Goal: Task Accomplishment & Management: Manage account settings

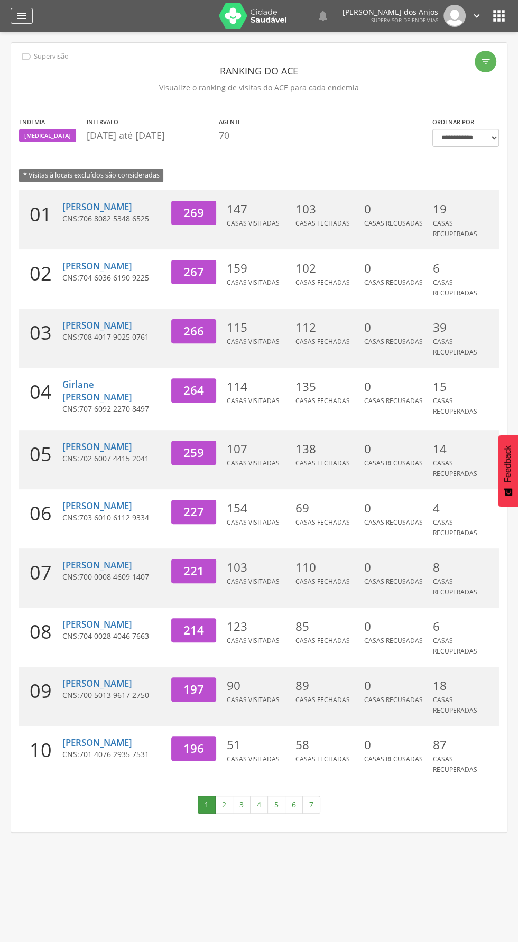
click at [27, 14] on icon "" at bounding box center [21, 16] width 13 height 13
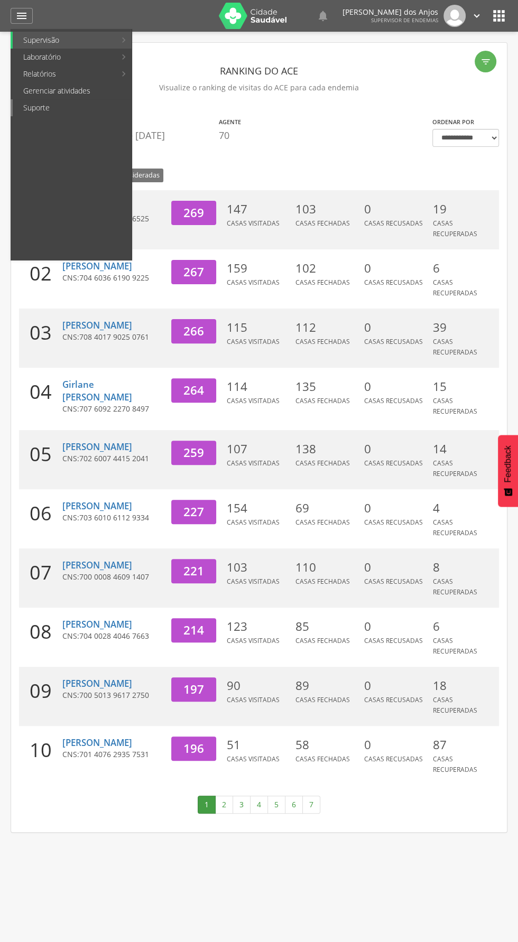
click at [37, 107] on link "Suporte" at bounding box center [72, 107] width 119 height 17
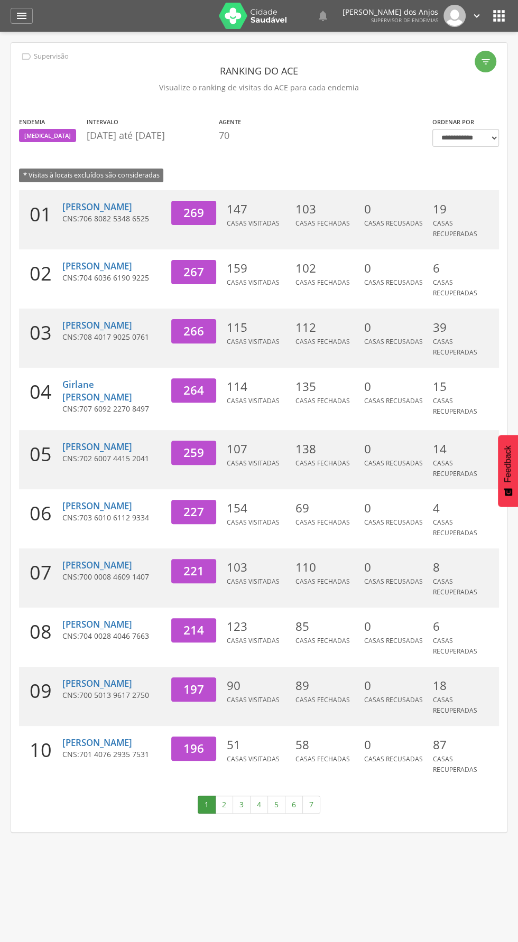
click at [475, 19] on icon "" at bounding box center [477, 16] width 12 height 12
click at [444, 38] on link "Configurações" at bounding box center [439, 37] width 83 height 13
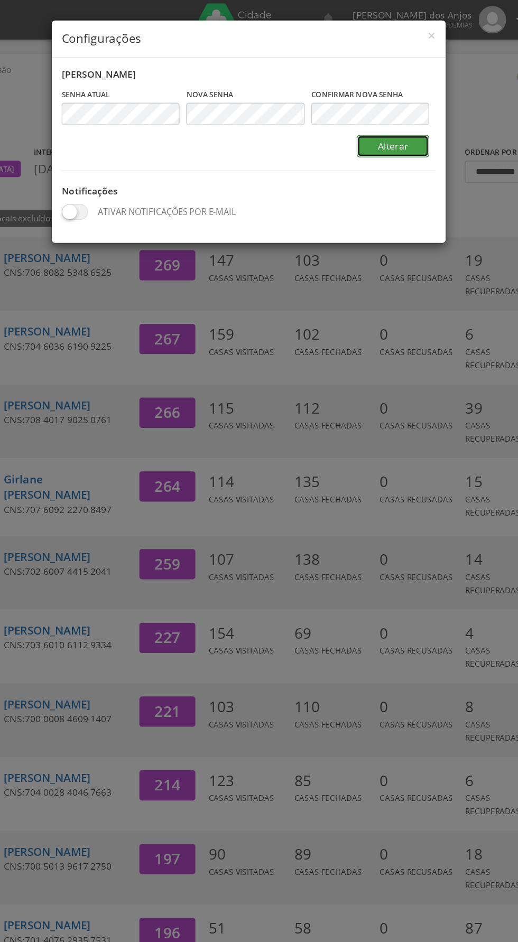
click at [373, 113] on button "Alterar" at bounding box center [374, 117] width 58 height 18
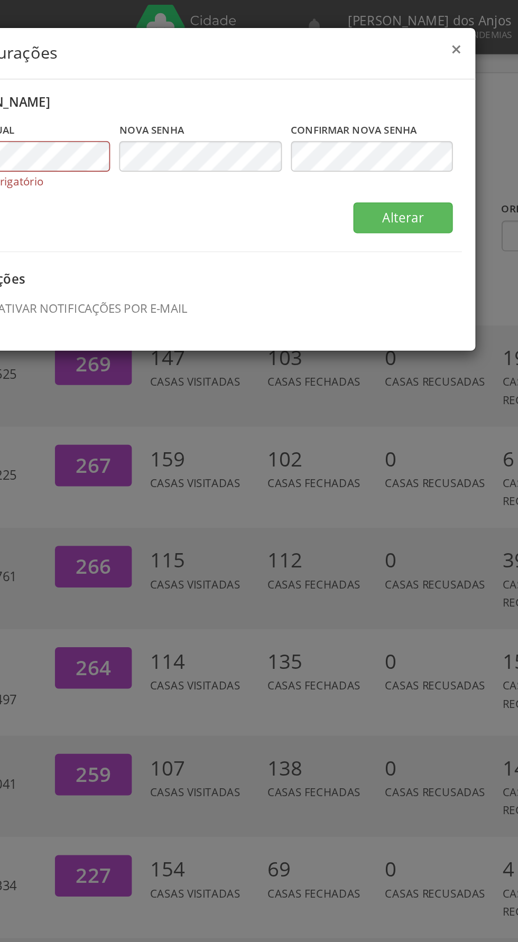
click at [406, 29] on span "×" at bounding box center [405, 28] width 6 height 15
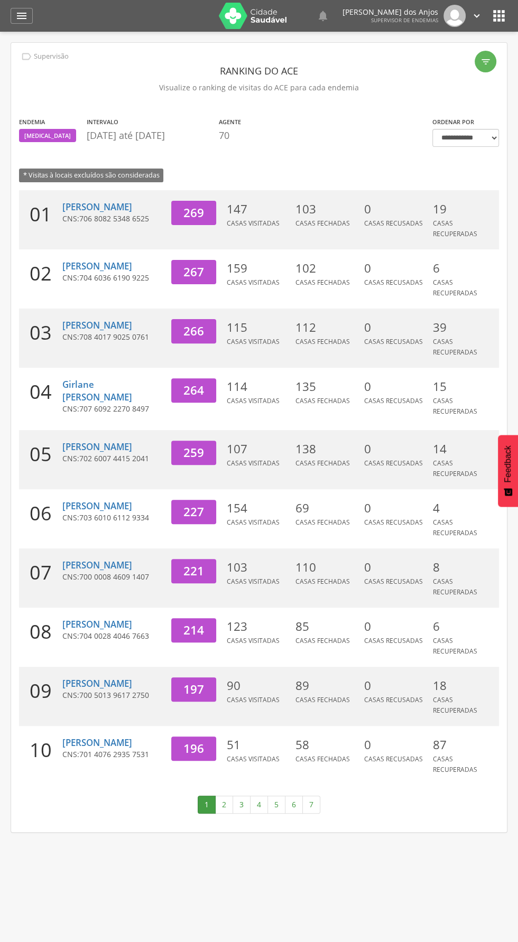
click at [502, 15] on icon "" at bounding box center [498, 15] width 17 height 17
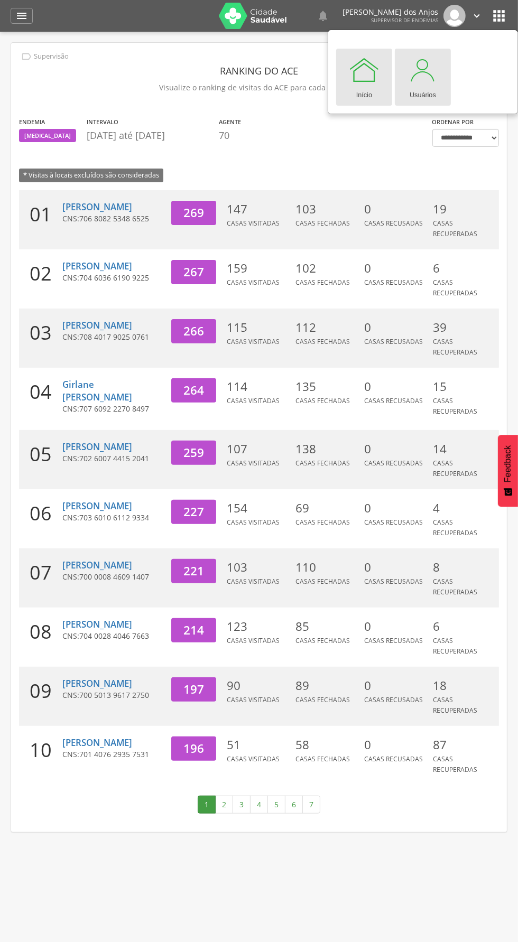
click at [430, 80] on div at bounding box center [423, 70] width 32 height 32
